Goal: Check status: Check status

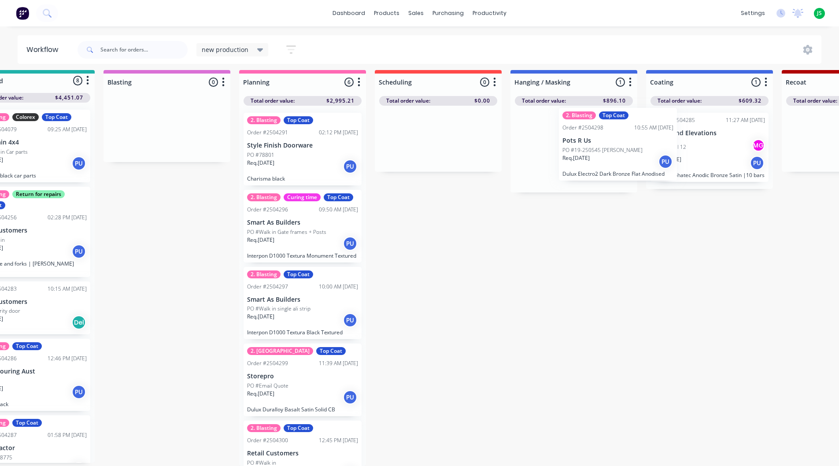
scroll to position [111, 0]
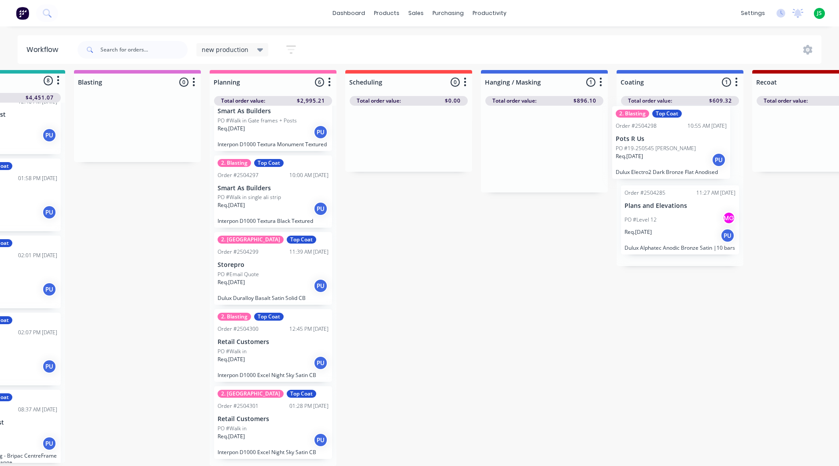
scroll to position [11, 89]
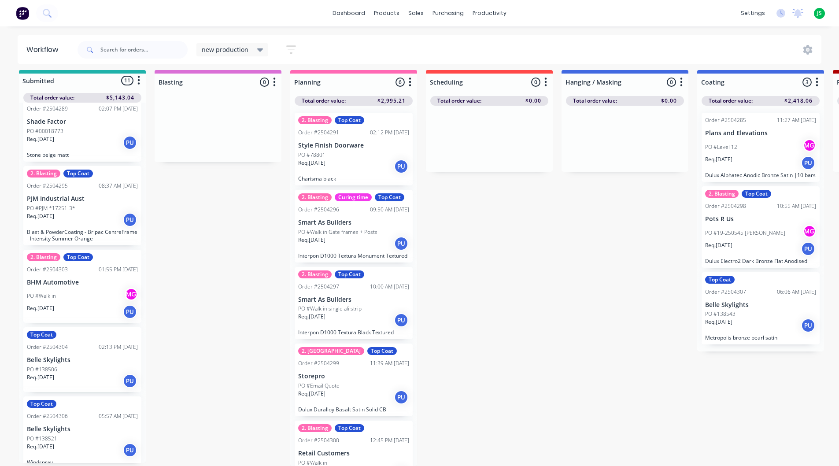
scroll to position [11, 0]
click at [102, 374] on div "Req. 03/10/25 PU" at bounding box center [82, 381] width 111 height 15
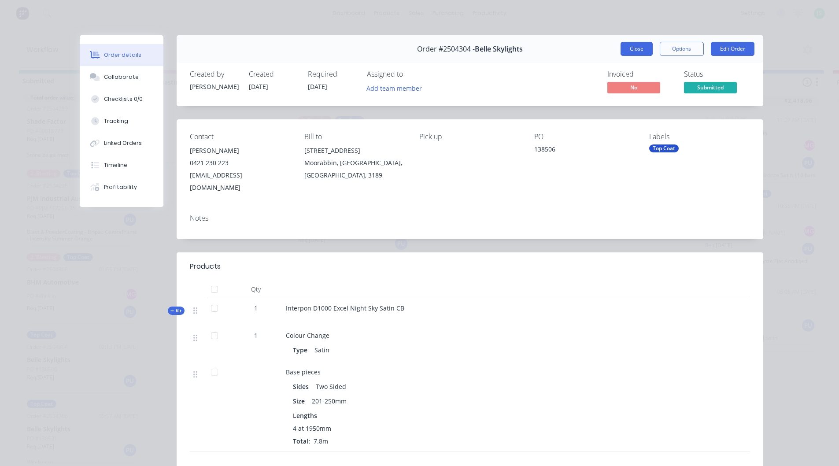
click at [641, 47] on button "Close" at bounding box center [637, 49] width 32 height 14
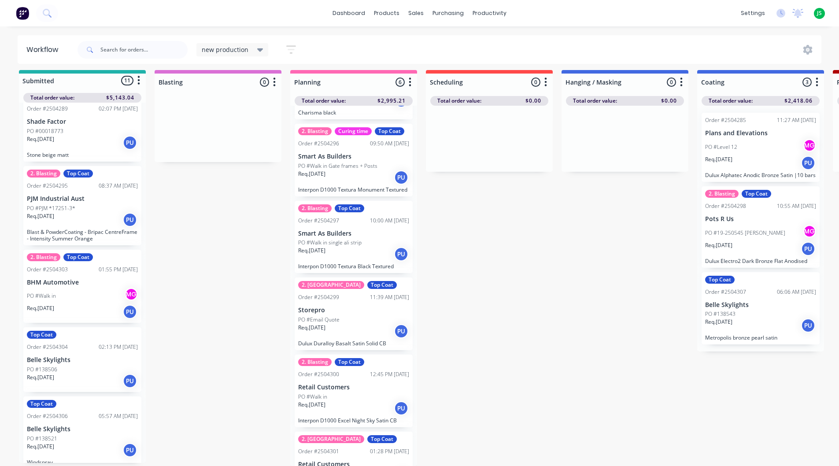
scroll to position [120, 0]
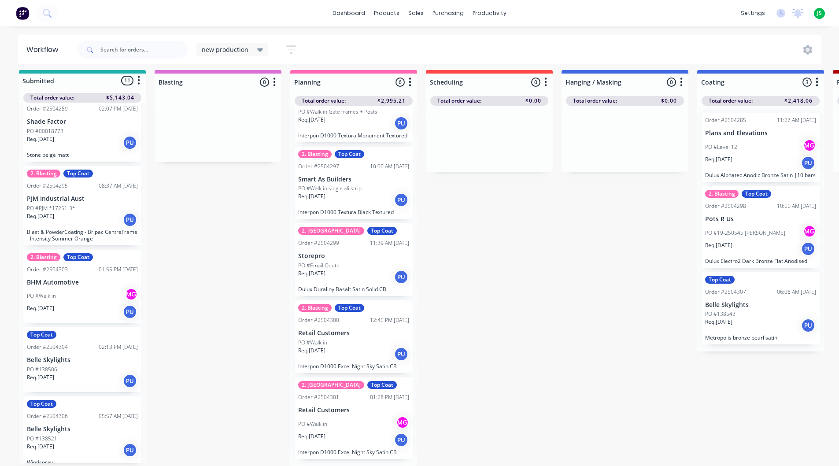
click at [758, 319] on div "Req. 06/10/25 PU" at bounding box center [761, 325] width 111 height 15
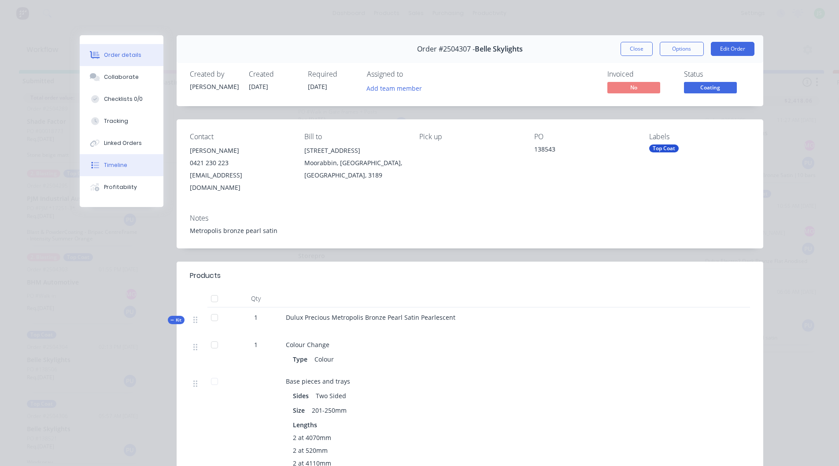
click at [130, 159] on button "Timeline" at bounding box center [122, 165] width 84 height 22
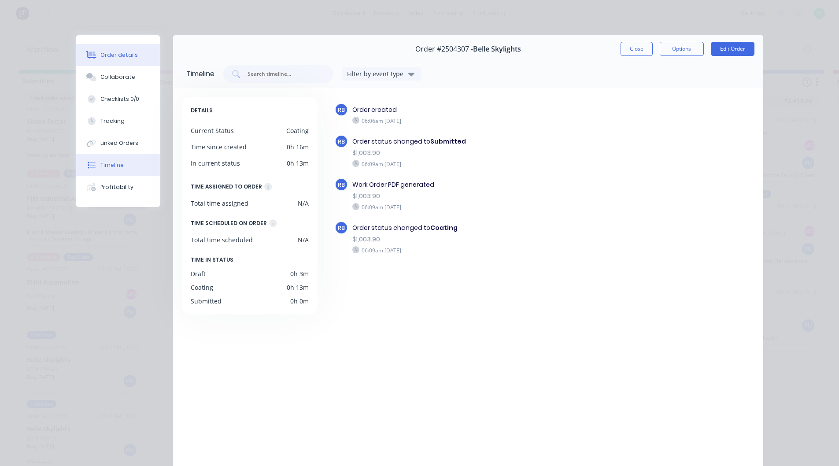
click at [135, 57] on button "Order details" at bounding box center [118, 55] width 84 height 22
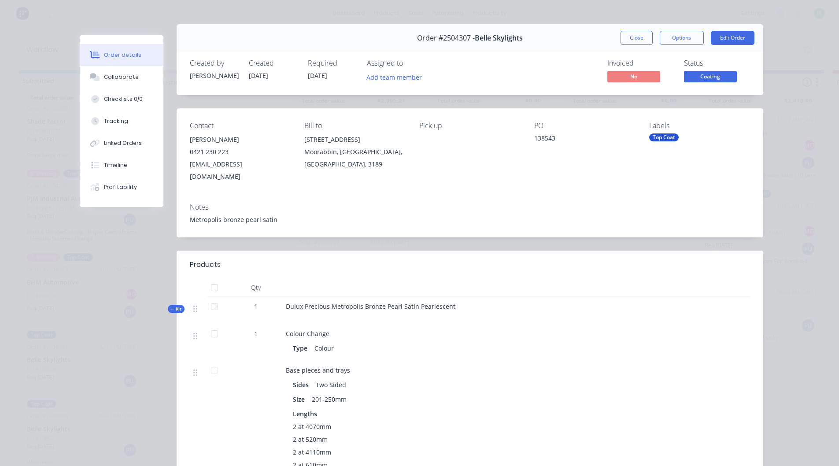
scroll to position [11, 0]
click at [628, 37] on button "Close" at bounding box center [637, 38] width 32 height 14
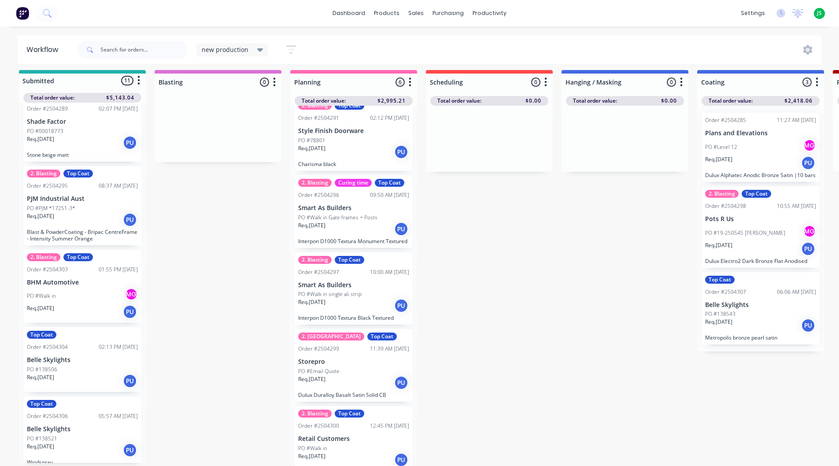
scroll to position [0, 0]
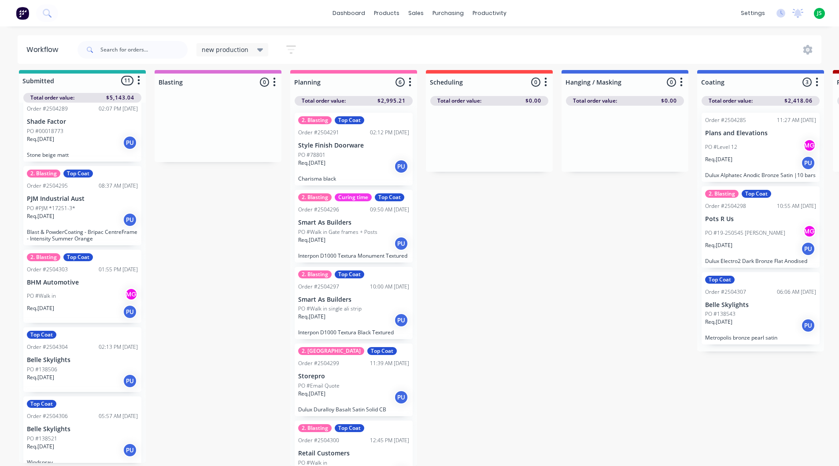
drag, startPoint x: 361, startPoint y: 161, endPoint x: 360, endPoint y: 156, distance: 4.7
click at [360, 158] on div "2. Blasting Top Coat Order #2504291 02:12 PM 02/10/25 Style Finish Doorware PO …" at bounding box center [353, 286] width 127 height 360
click at [359, 159] on div "Req. [DATE] PU" at bounding box center [353, 166] width 111 height 15
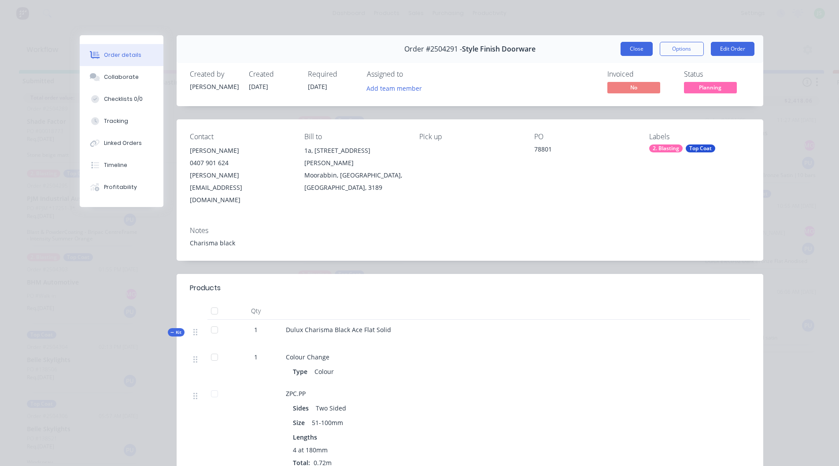
click at [630, 48] on button "Close" at bounding box center [637, 49] width 32 height 14
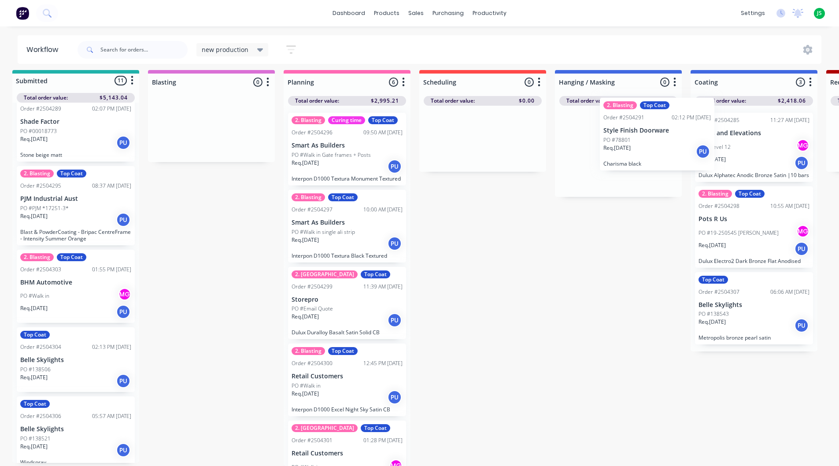
scroll to position [11, 8]
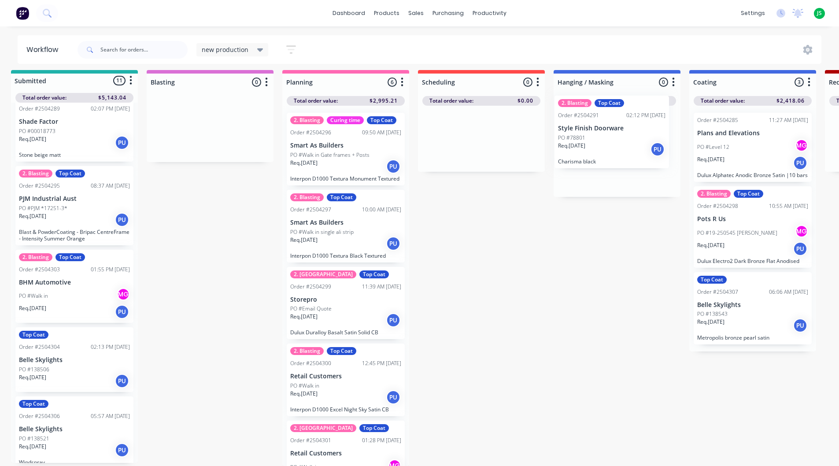
drag, startPoint x: 346, startPoint y: 153, endPoint x: 610, endPoint y: 142, distance: 264.2
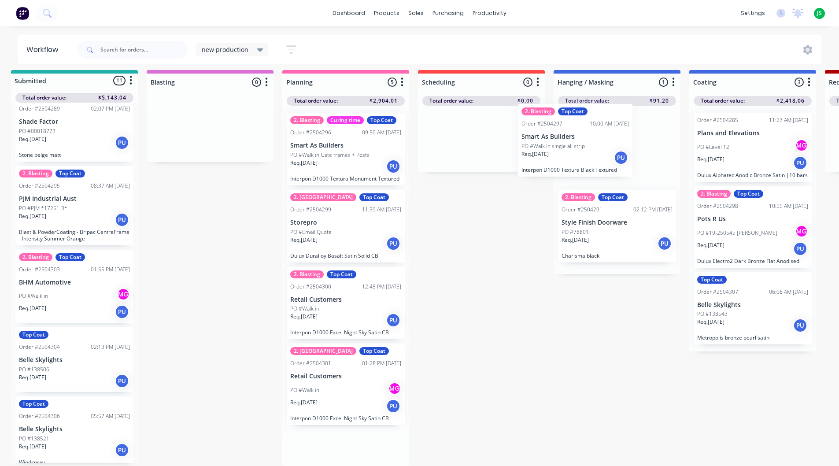
drag, startPoint x: 351, startPoint y: 243, endPoint x: 601, endPoint y: 152, distance: 265.8
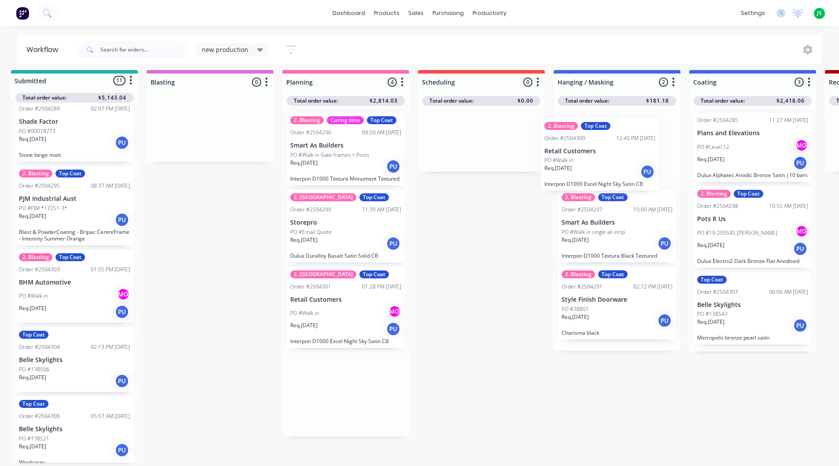
drag, startPoint x: 348, startPoint y: 312, endPoint x: 614, endPoint y: 162, distance: 305.1
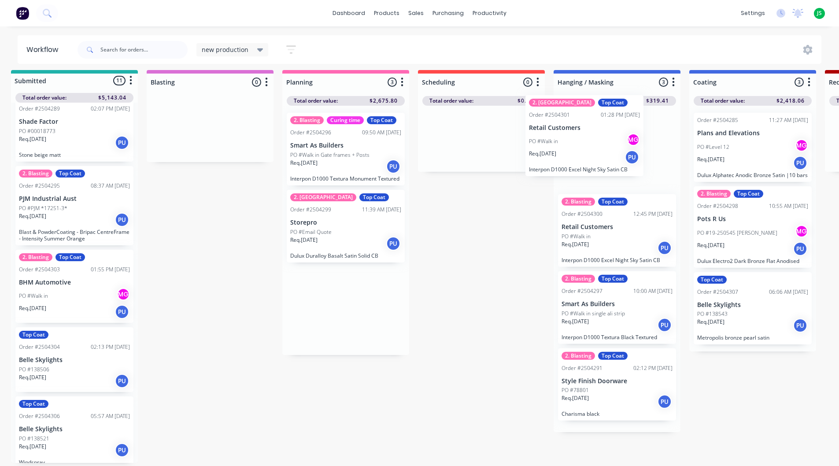
drag, startPoint x: 317, startPoint y: 320, endPoint x: 572, endPoint y: 146, distance: 308.6
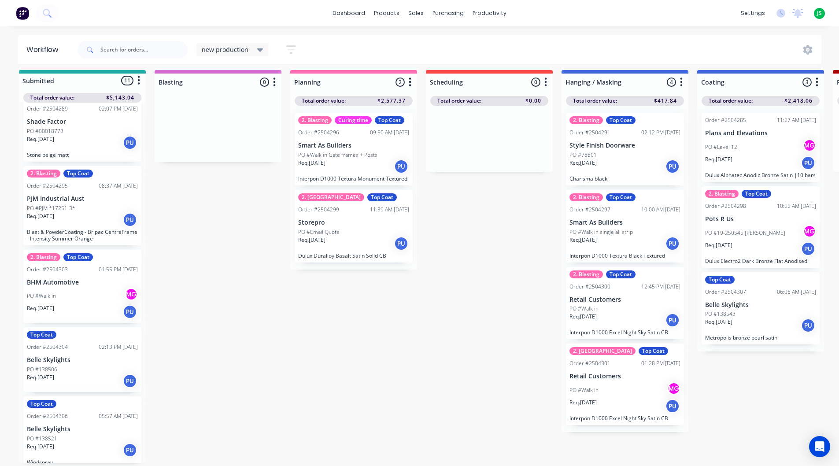
scroll to position [11, 0]
click at [90, 288] on div "PO #Walk in [GEOGRAPHIC_DATA]" at bounding box center [82, 296] width 111 height 17
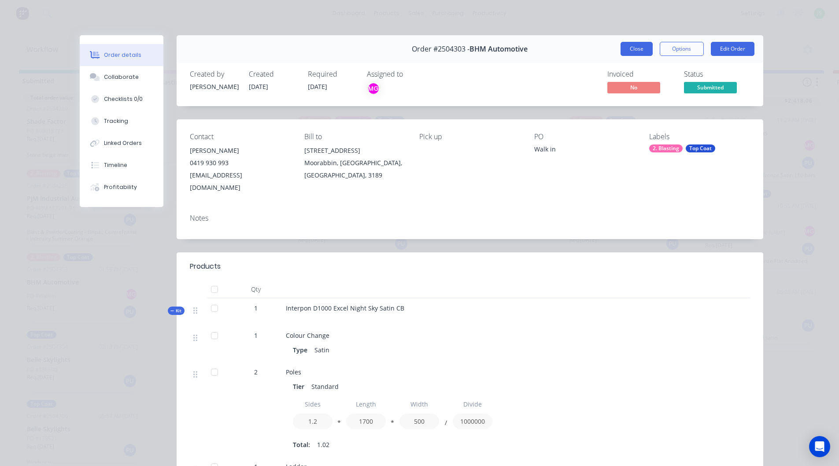
click at [637, 48] on button "Close" at bounding box center [637, 49] width 32 height 14
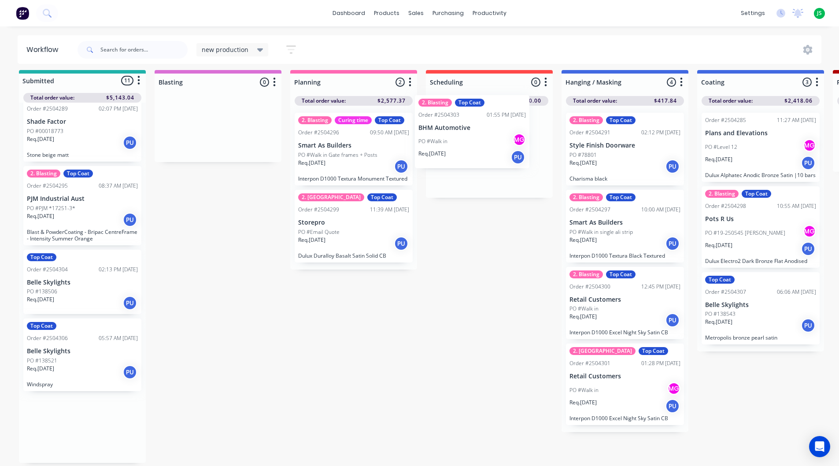
drag, startPoint x: 117, startPoint y: 283, endPoint x: 486, endPoint y: 149, distance: 392.6
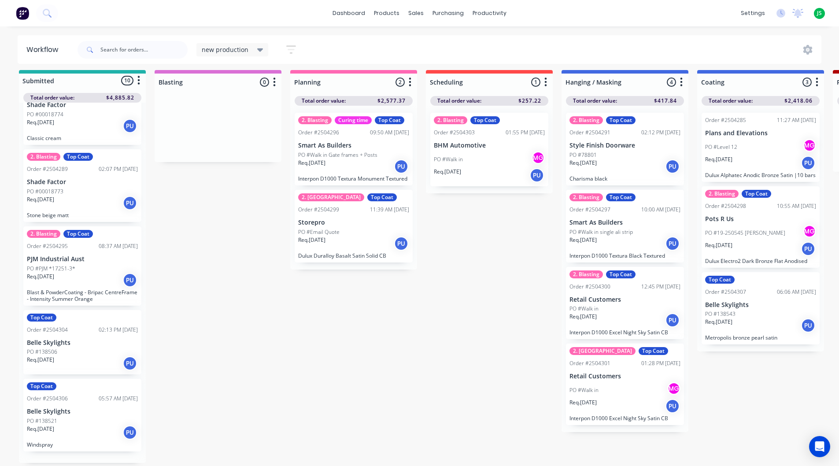
scroll to position [403, 0]
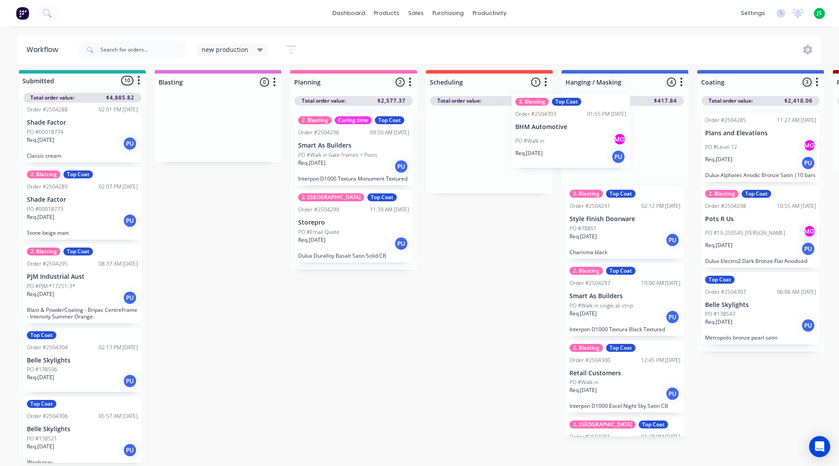
drag, startPoint x: 481, startPoint y: 161, endPoint x: 588, endPoint y: 145, distance: 108.8
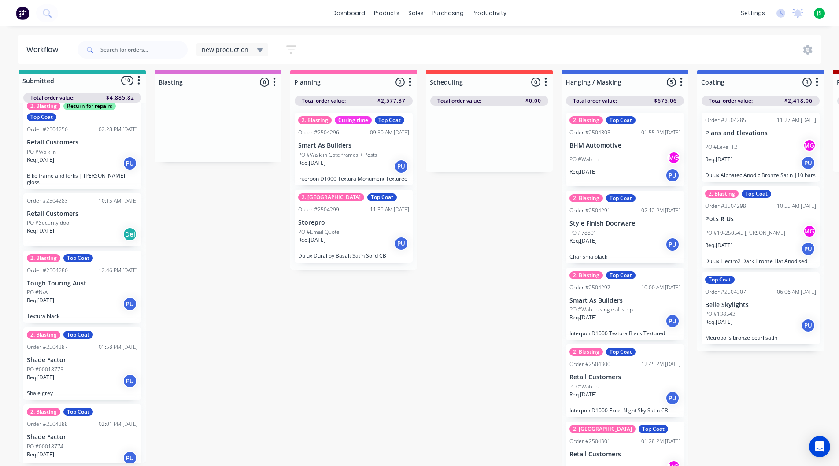
scroll to position [0, 0]
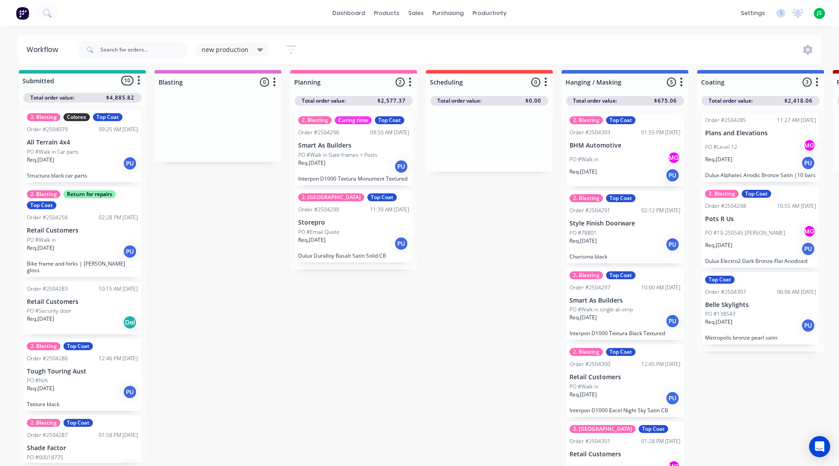
click at [603, 237] on div "Req. [DATE] PU" at bounding box center [625, 244] width 111 height 15
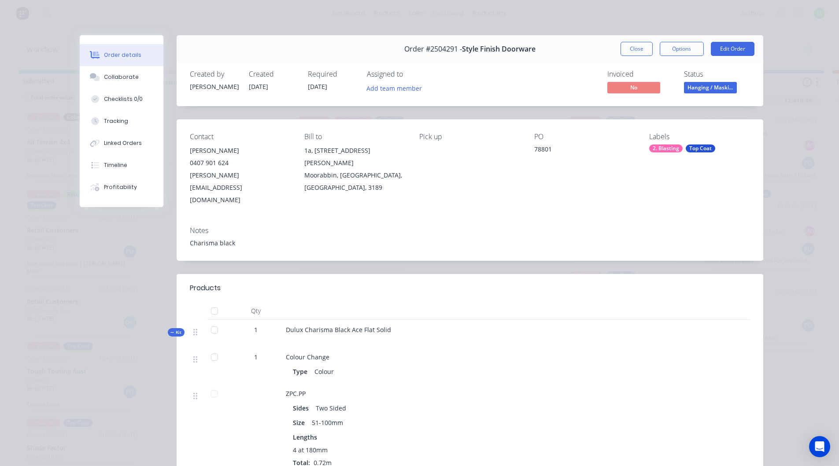
click at [621, 57] on div "Order #2504291 - Style Finish Doorware Close Options Edit Order" at bounding box center [470, 49] width 587 height 28
click at [628, 51] on button "Close" at bounding box center [637, 49] width 32 height 14
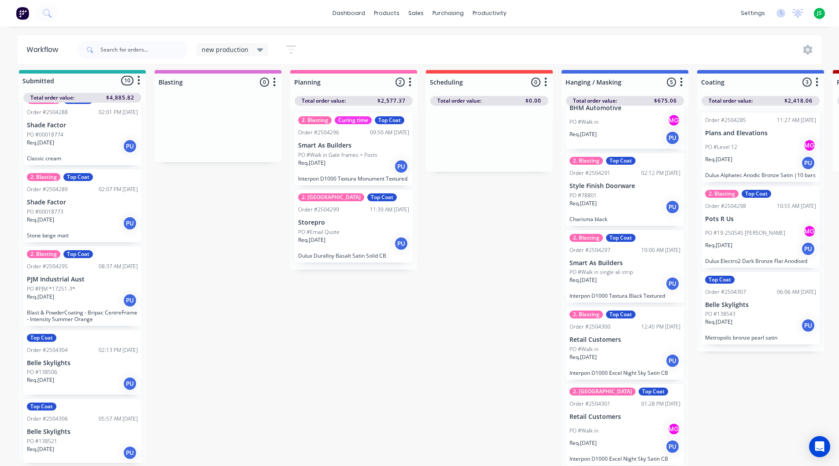
scroll to position [403, 0]
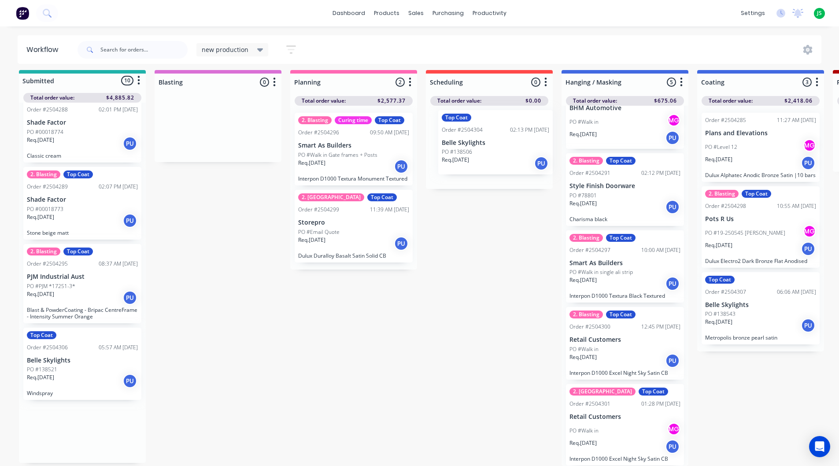
drag, startPoint x: 92, startPoint y: 357, endPoint x: 508, endPoint y: 149, distance: 465.1
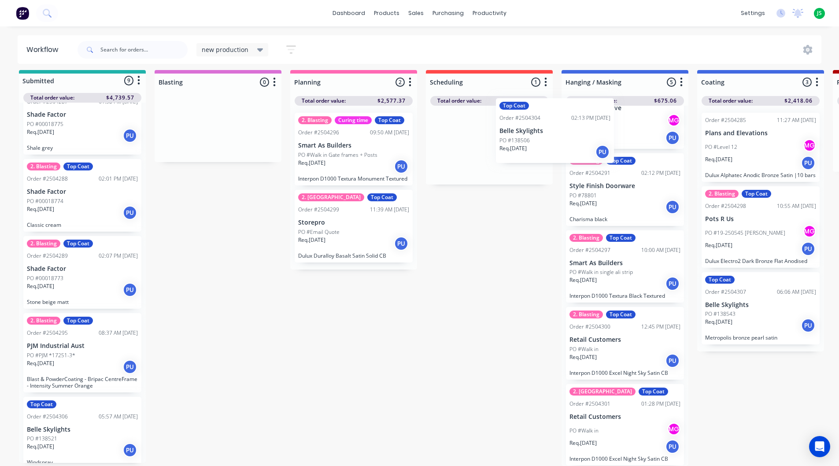
scroll to position [0, 0]
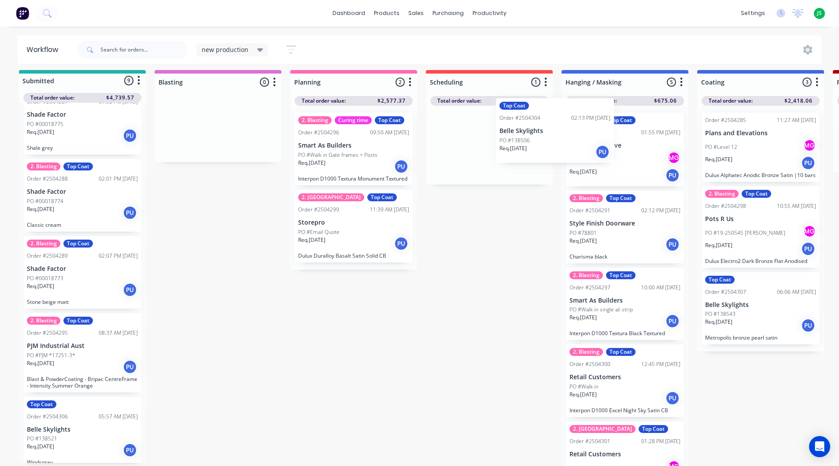
drag, startPoint x: 524, startPoint y: 142, endPoint x: 580, endPoint y: 137, distance: 55.8
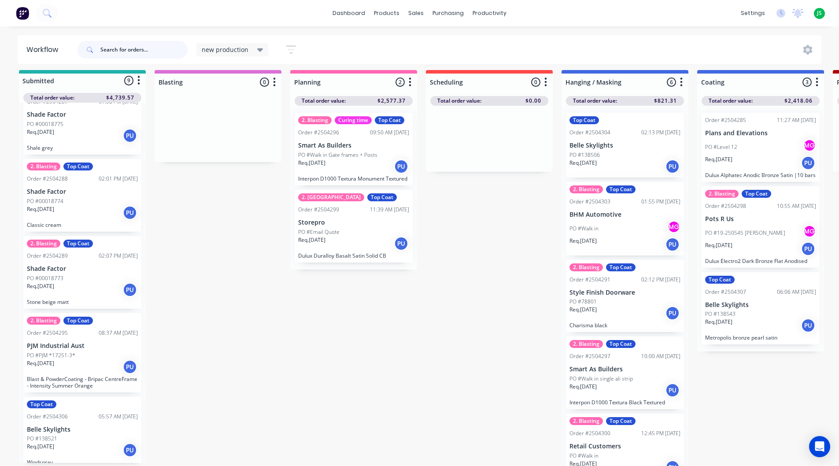
click at [134, 45] on input "text" at bounding box center [143, 50] width 87 height 18
type input "4115"
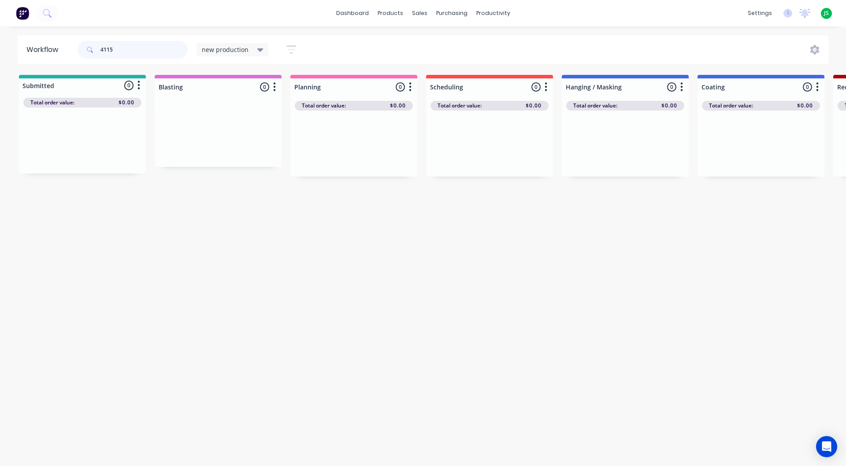
drag, startPoint x: 149, startPoint y: 51, endPoint x: 56, endPoint y: 63, distance: 93.2
click at [57, 63] on header "Workflow 4115 new production Save new view None edit new production (Default) e…" at bounding box center [423, 49] width 811 height 29
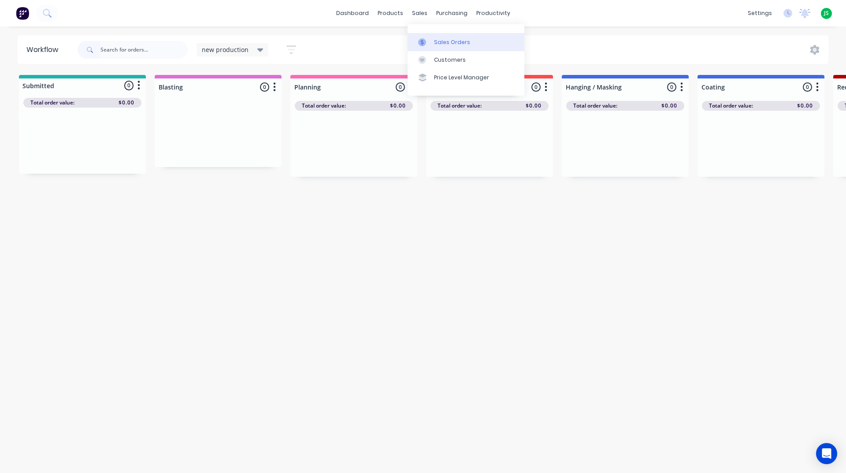
click at [431, 44] on link "Sales Orders" at bounding box center [466, 42] width 117 height 18
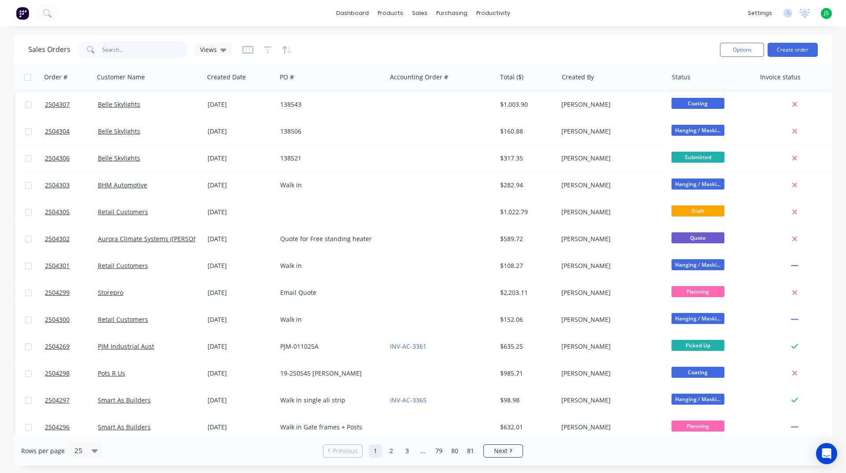
click at [163, 52] on input "text" at bounding box center [145, 50] width 86 height 18
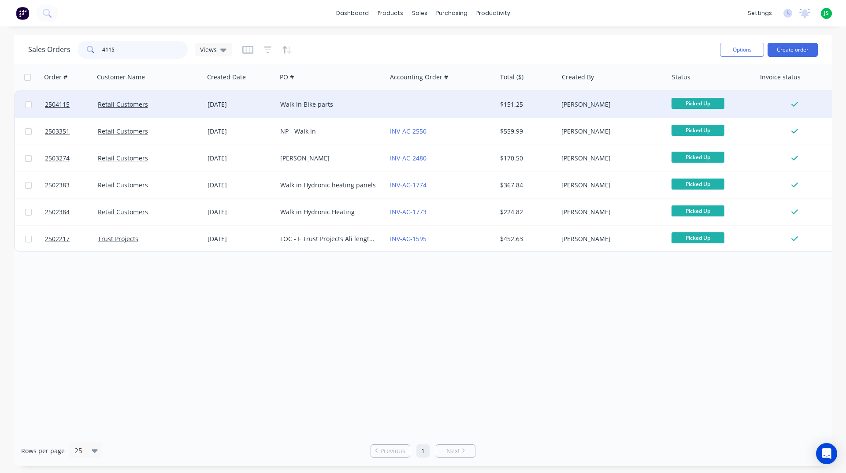
type input "4115"
click at [183, 101] on div "Retail Customers" at bounding box center [147, 104] width 98 height 9
